Goal: Transaction & Acquisition: Obtain resource

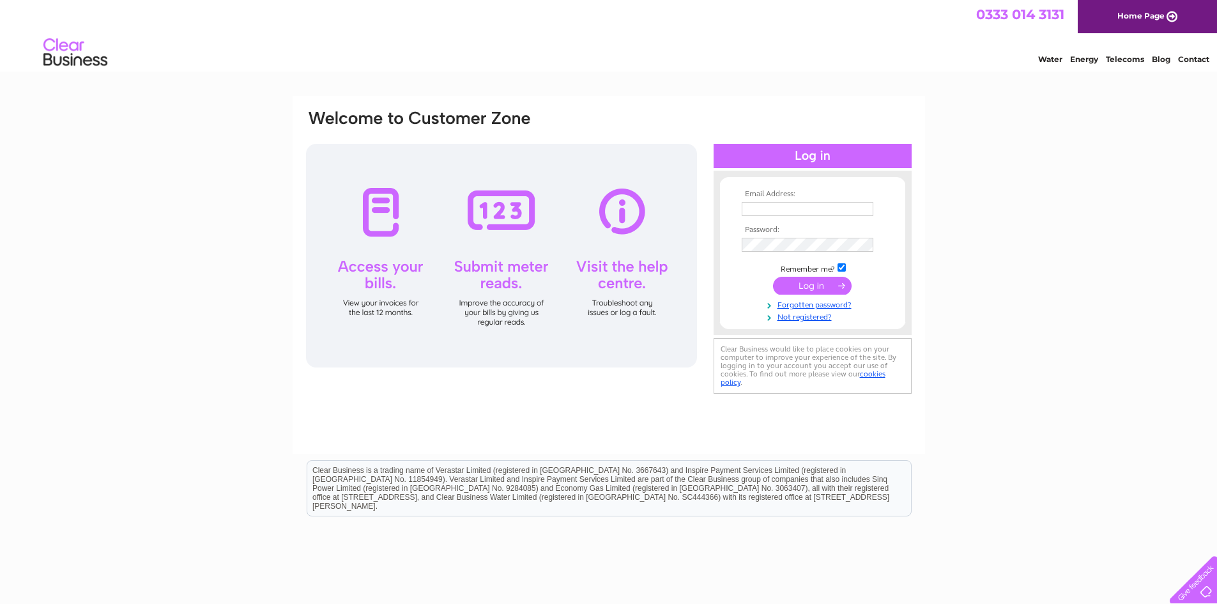
type input "john@buildmh.co.uk"
click at [811, 285] on input "submit" at bounding box center [812, 286] width 79 height 18
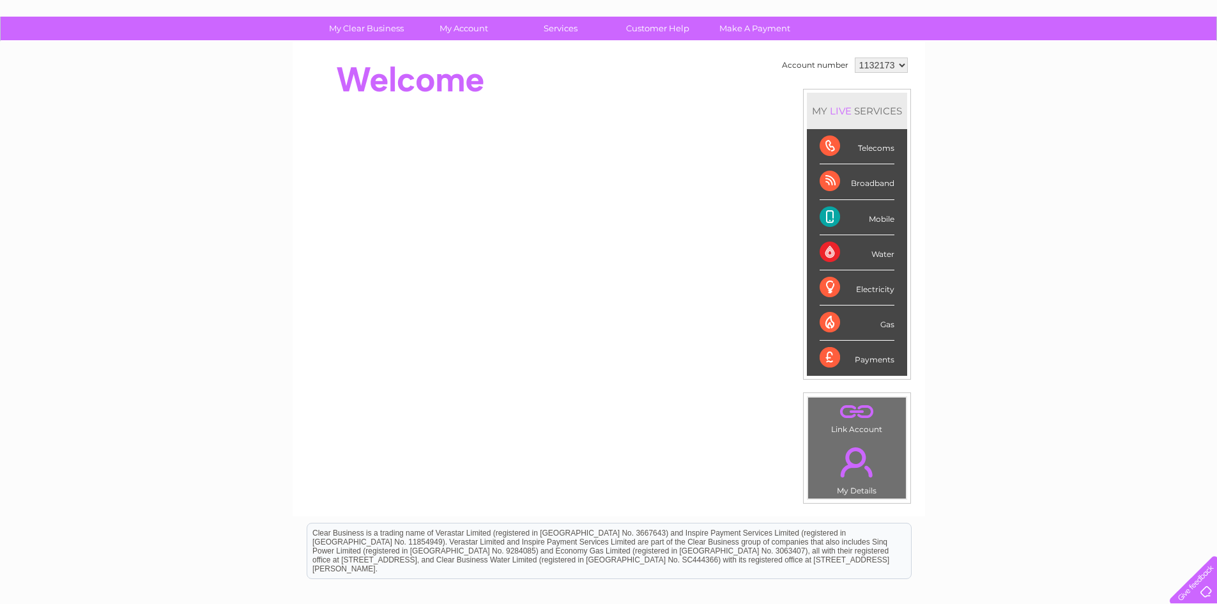
scroll to position [92, 0]
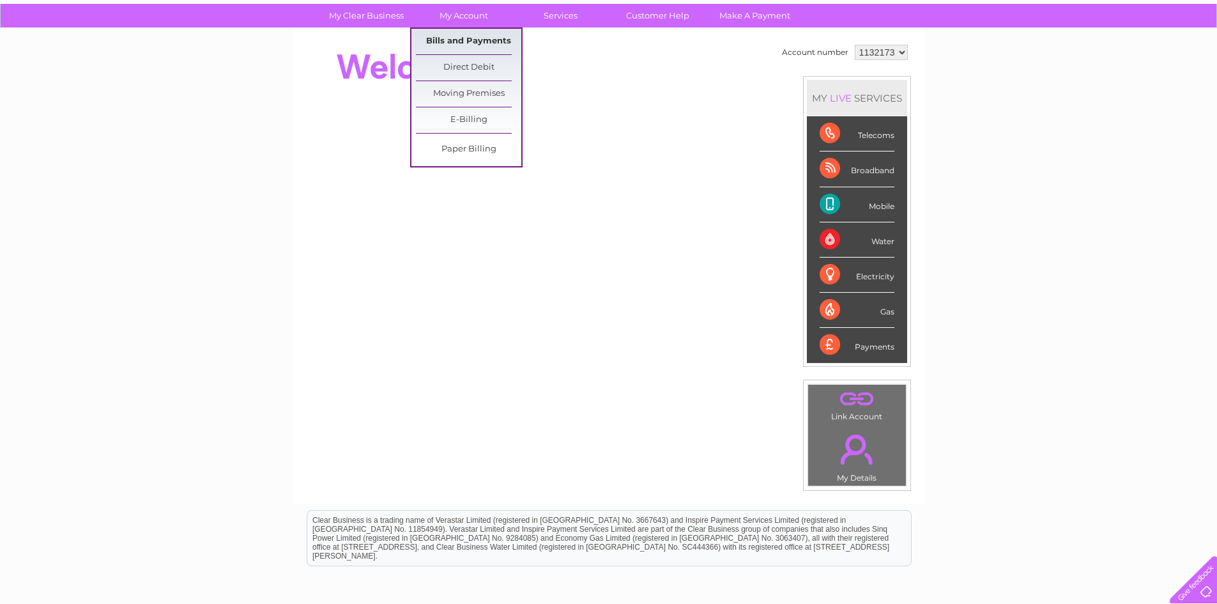
click at [468, 38] on link "Bills and Payments" at bounding box center [468, 42] width 105 height 26
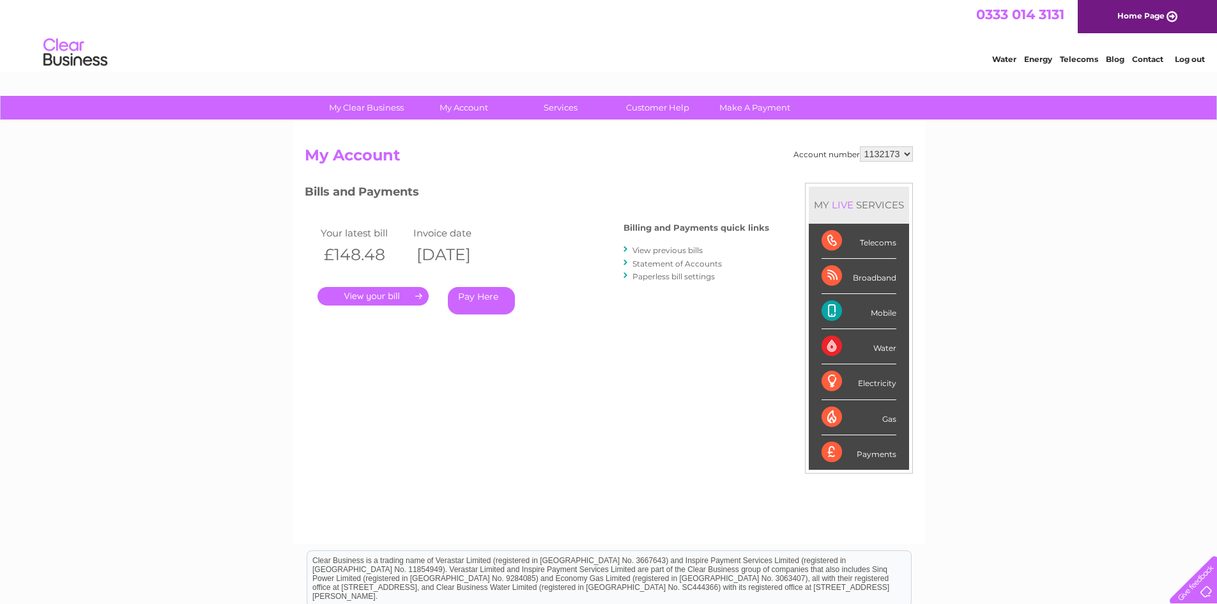
click at [374, 296] on link "." at bounding box center [372, 296] width 111 height 19
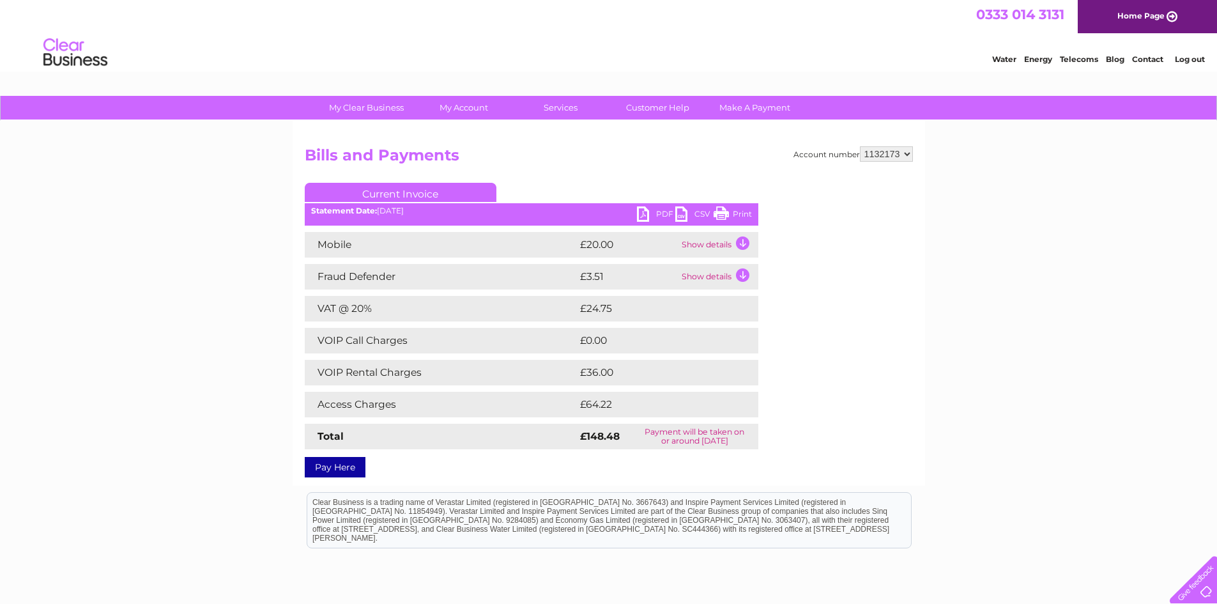
click at [643, 210] on link "PDF" at bounding box center [656, 215] width 38 height 19
click at [641, 214] on link "PDF" at bounding box center [656, 215] width 38 height 19
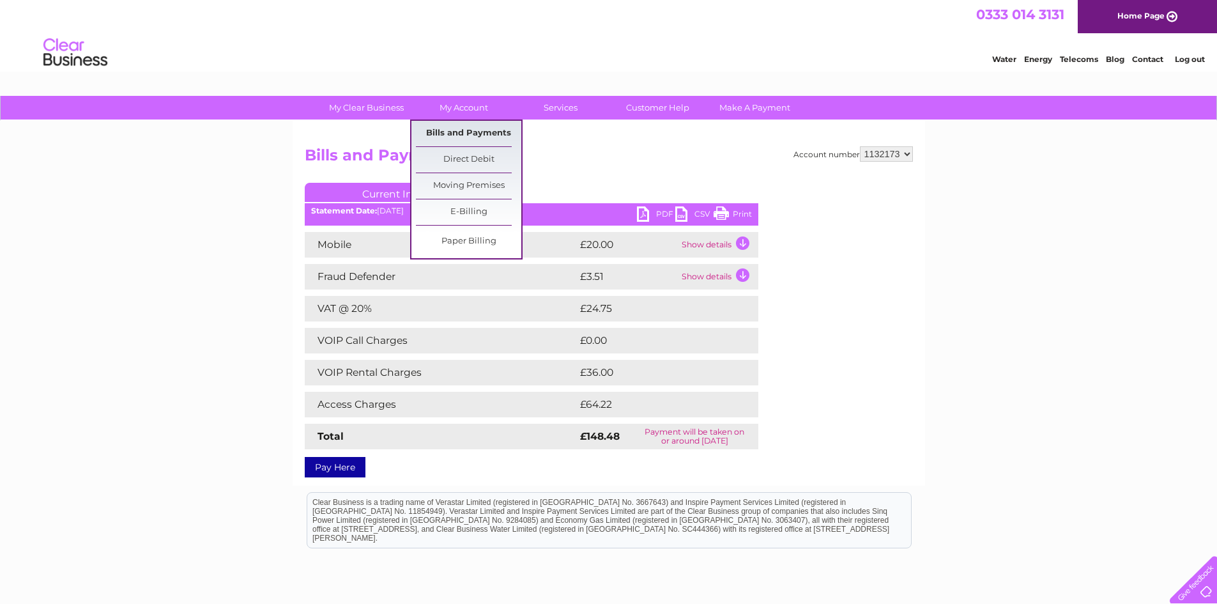
click at [462, 132] on link "Bills and Payments" at bounding box center [468, 134] width 105 height 26
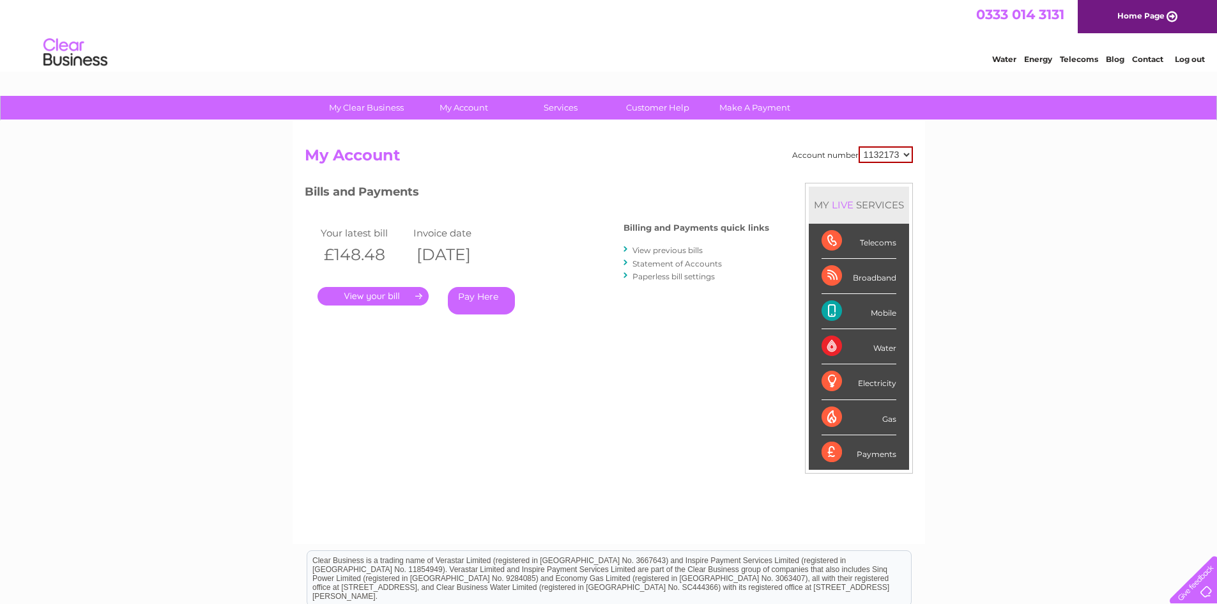
click at [668, 251] on link "View previous bills" at bounding box center [667, 250] width 70 height 10
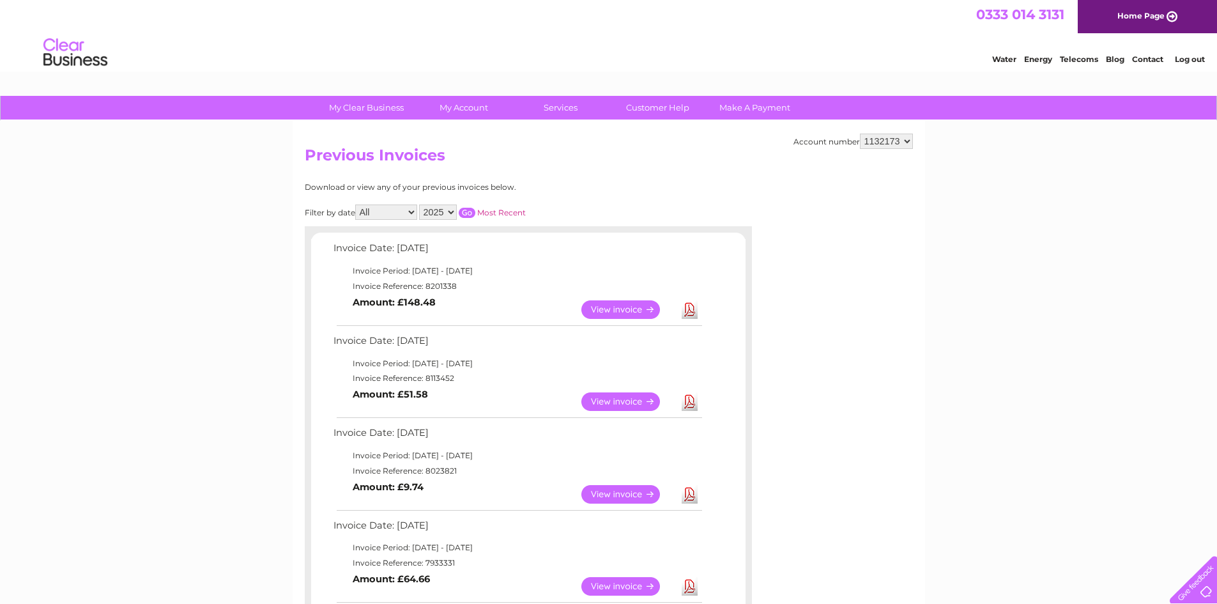
click at [616, 405] on link "View" at bounding box center [628, 401] width 94 height 19
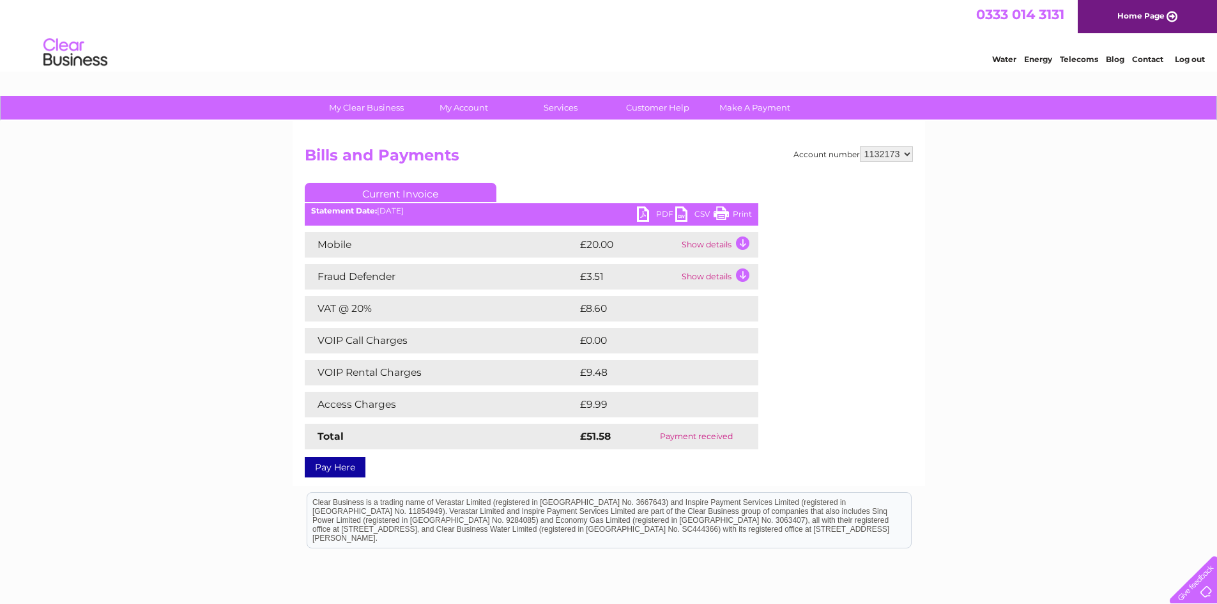
click at [639, 216] on link "PDF" at bounding box center [656, 215] width 38 height 19
